Goal: Check status: Check status

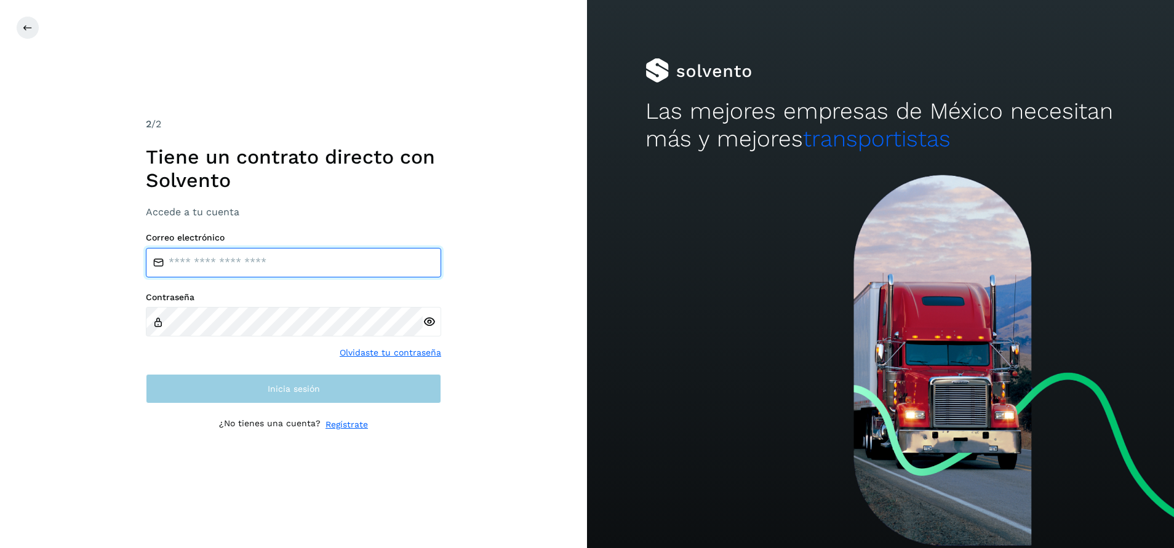
type input "**********"
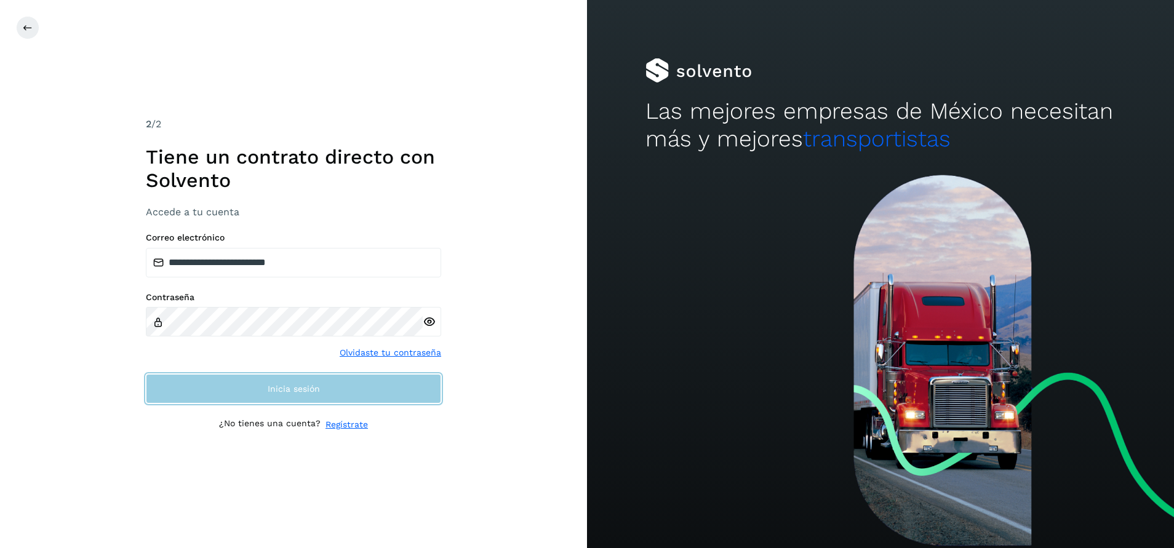
click at [264, 394] on button "Inicia sesión" at bounding box center [293, 389] width 295 height 30
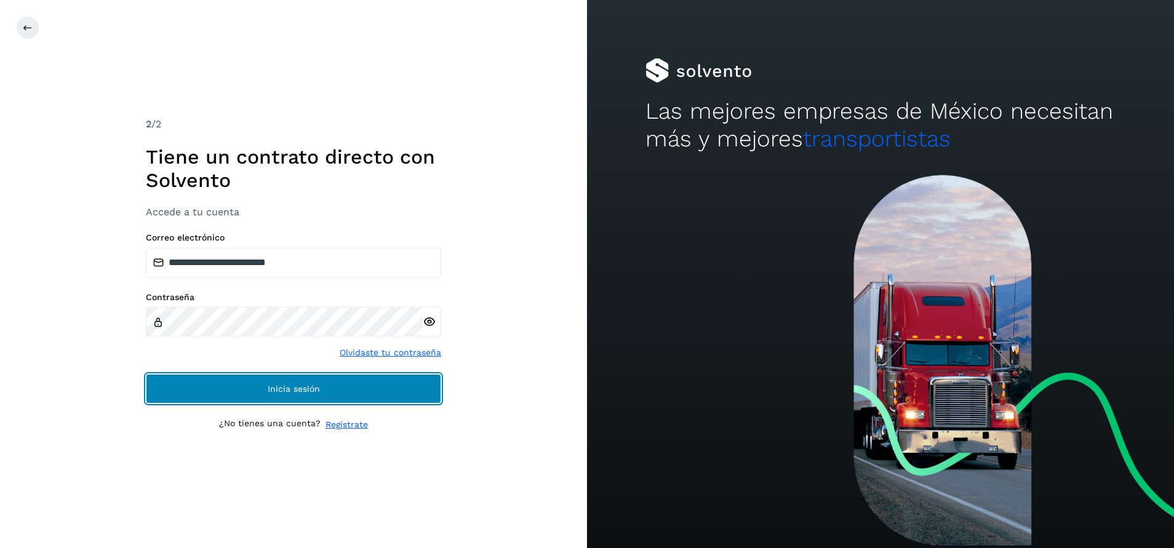
click at [266, 390] on button "Inicia sesión" at bounding box center [293, 389] width 295 height 30
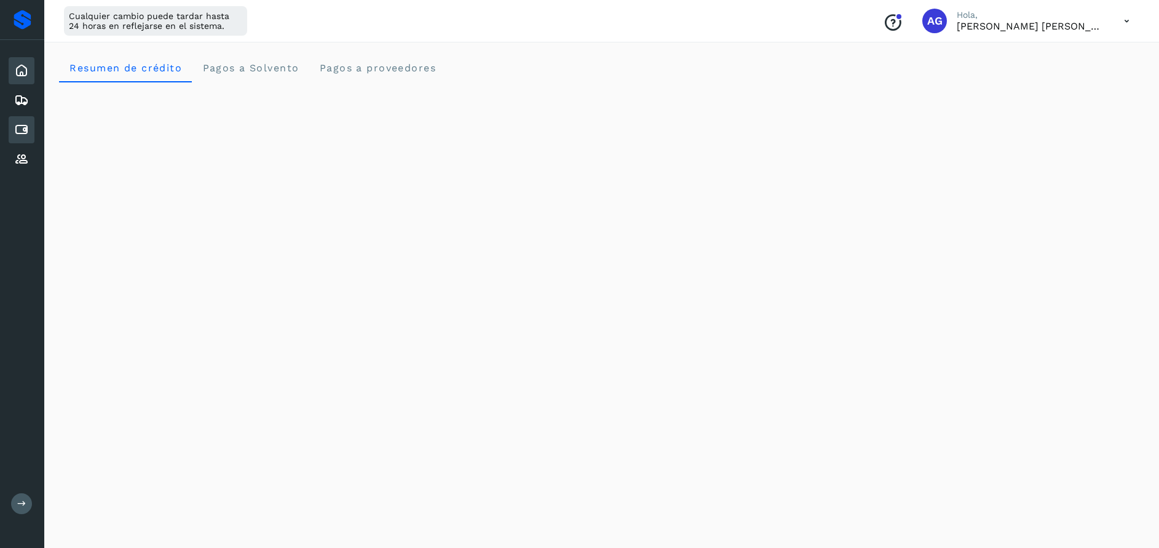
click at [26, 122] on icon at bounding box center [21, 129] width 15 height 15
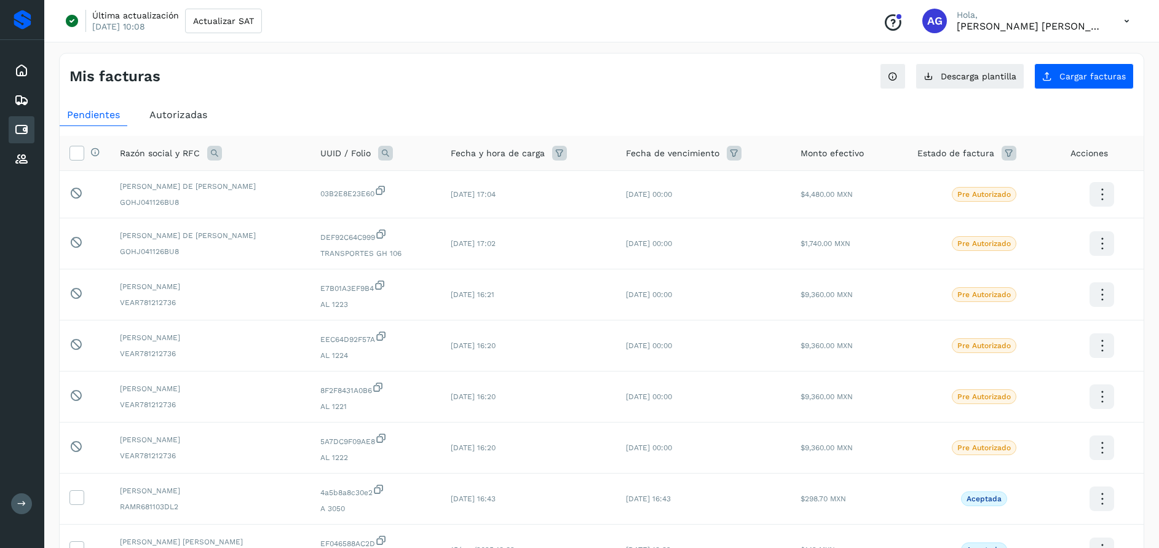
click at [193, 113] on span "Autorizadas" at bounding box center [178, 115] width 58 height 12
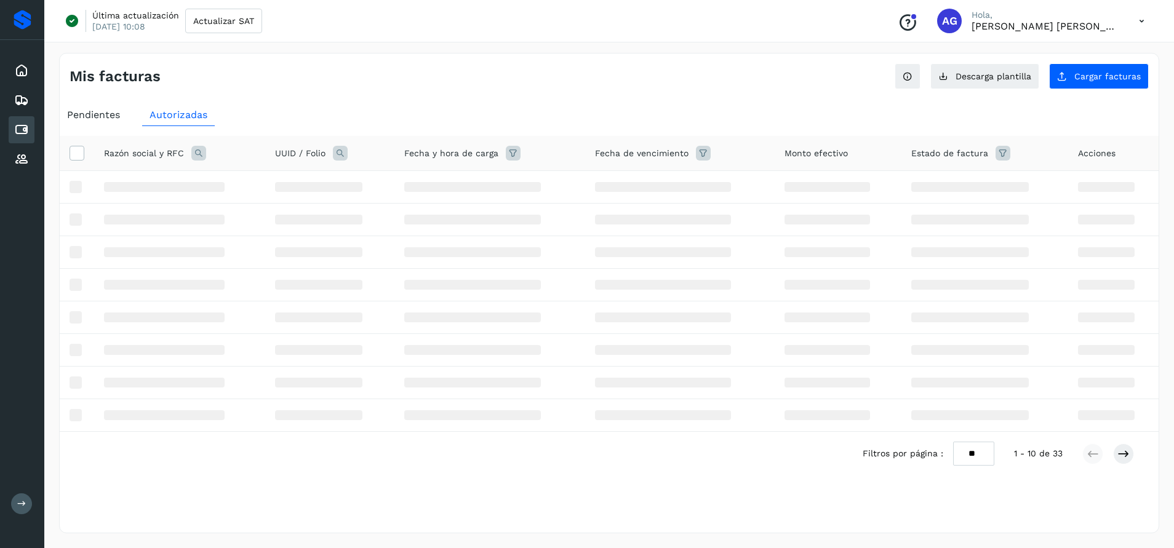
click at [114, 110] on span "Pendientes" at bounding box center [93, 115] width 53 height 12
